Goal: Task Accomplishment & Management: Manage account settings

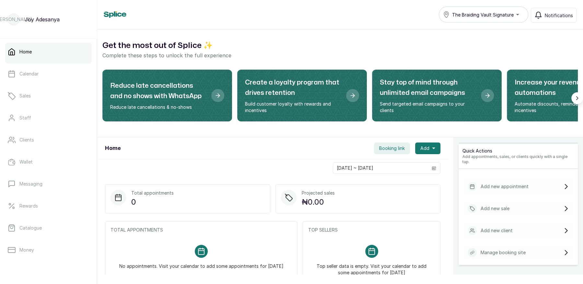
click at [460, 9] on button "The Braiding Vault Signature" at bounding box center [483, 14] width 89 height 16
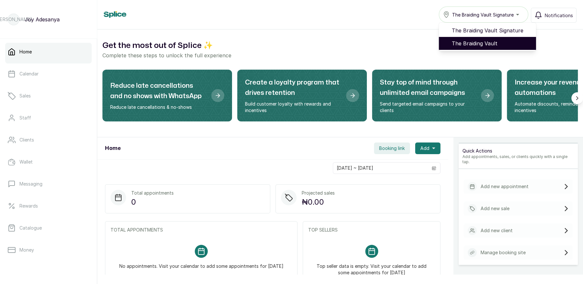
click at [475, 41] on span "The Braiding Vault" at bounding box center [491, 44] width 79 height 8
